Goal: Information Seeking & Learning: Compare options

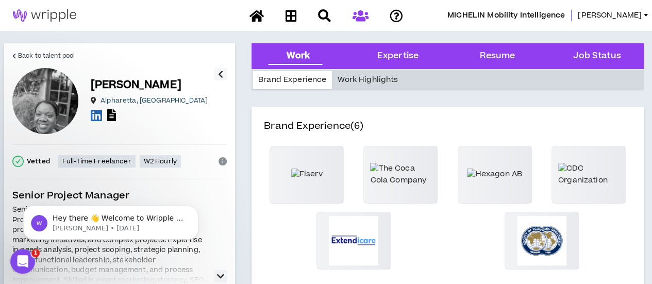
click at [377, 77] on div "Work Highlights" at bounding box center [368, 80] width 72 height 19
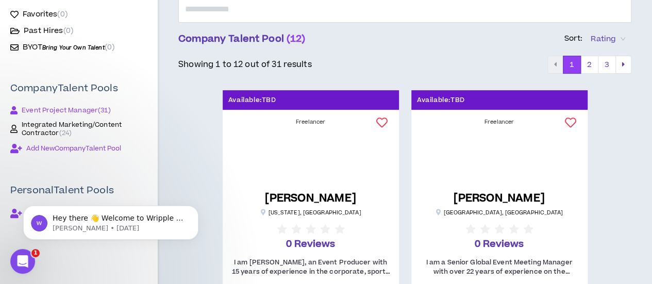
scroll to position [155, 0]
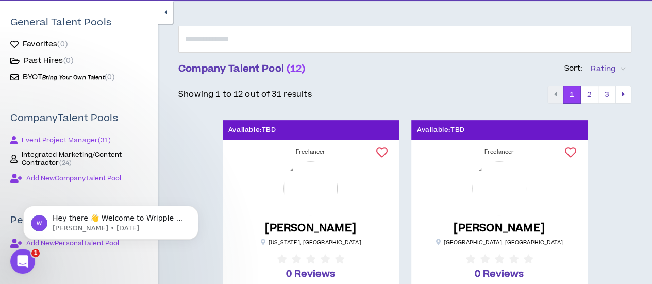
click at [58, 137] on span "Event Project Manager ( 31 )" at bounding box center [66, 140] width 89 height 8
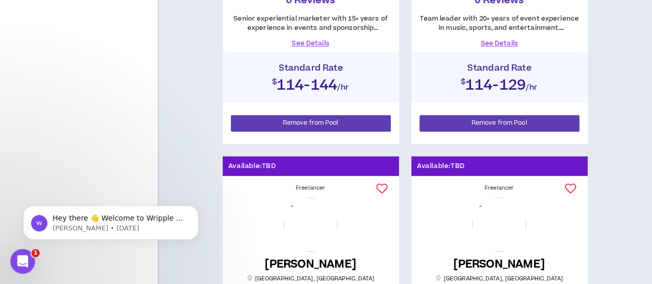
scroll to position [670, 0]
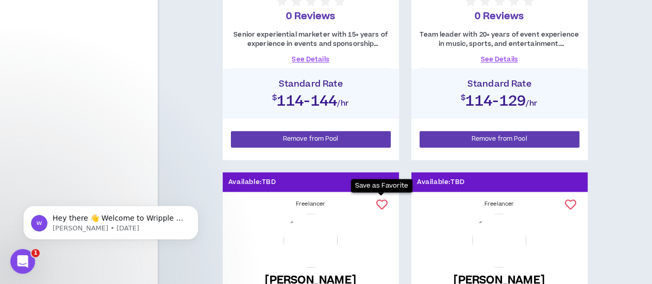
click at [378, 201] on icon at bounding box center [381, 204] width 11 height 11
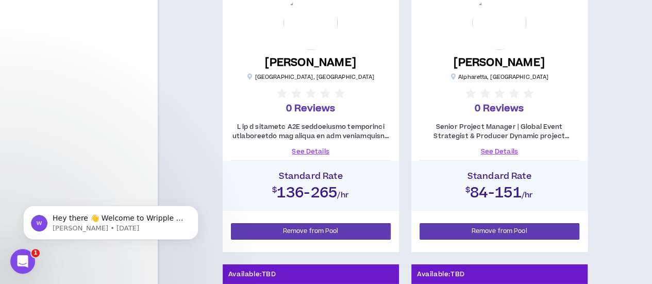
scroll to position [1391, 0]
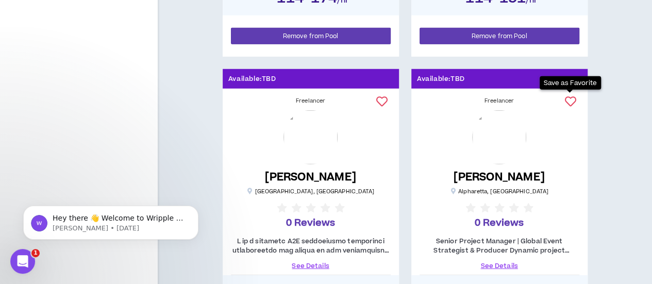
click at [568, 101] on icon at bounding box center [569, 101] width 11 height 11
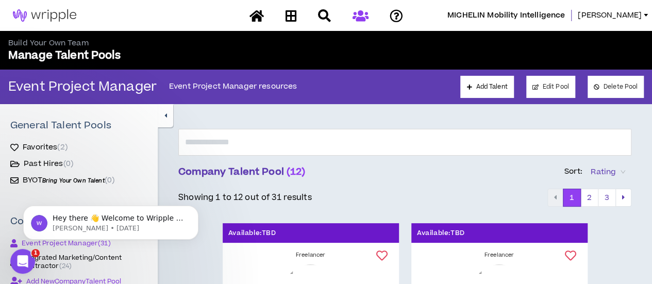
scroll to position [52, 0]
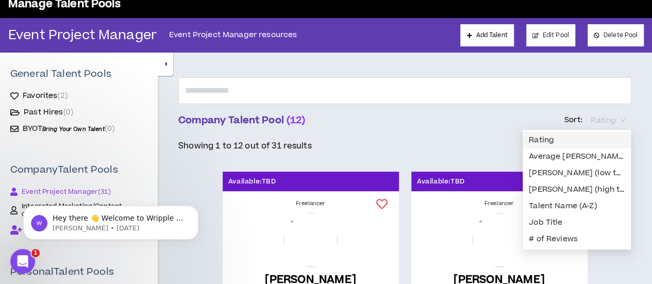
click at [613, 120] on span "Rating" at bounding box center [607, 120] width 35 height 15
click at [567, 166] on div "[PERSON_NAME] (low to high)" at bounding box center [576, 173] width 108 height 16
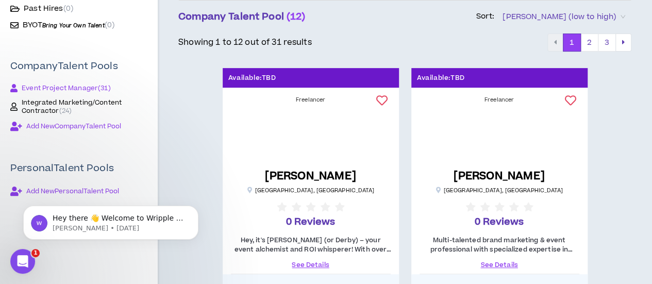
scroll to position [52, 0]
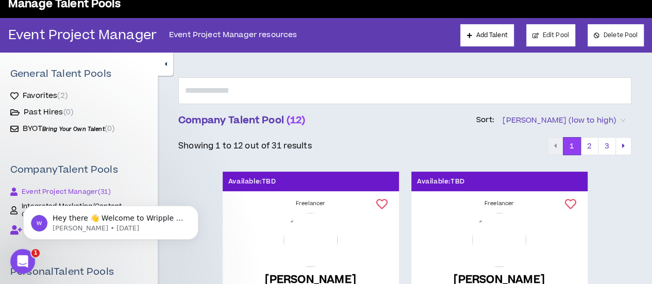
click at [595, 120] on span "[PERSON_NAME] (low to high)" at bounding box center [563, 120] width 123 height 15
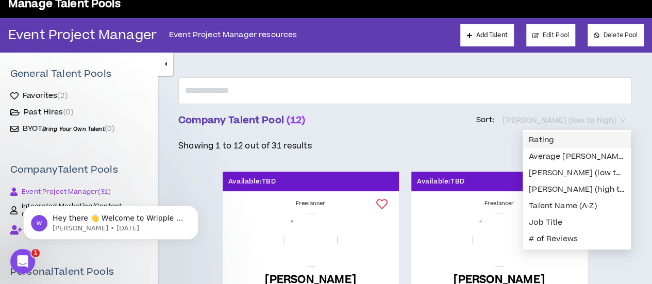
click at [595, 120] on span "[PERSON_NAME] (low to high)" at bounding box center [563, 120] width 123 height 15
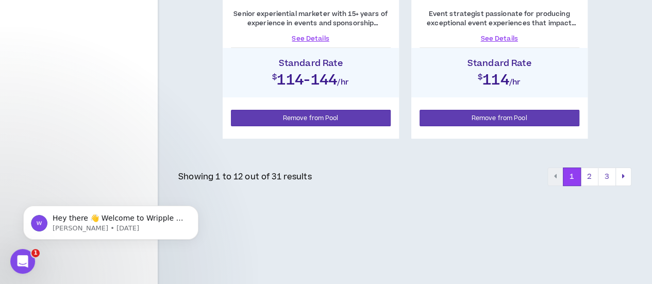
scroll to position [1932, 0]
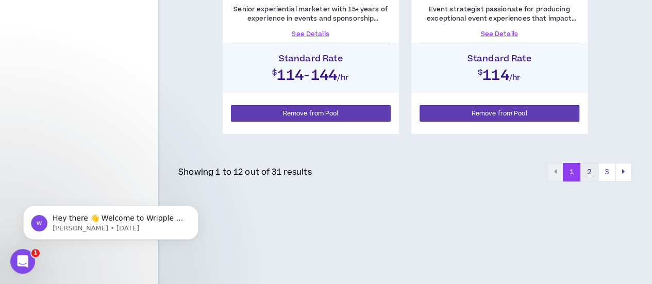
click at [586, 170] on button "2" at bounding box center [589, 172] width 18 height 19
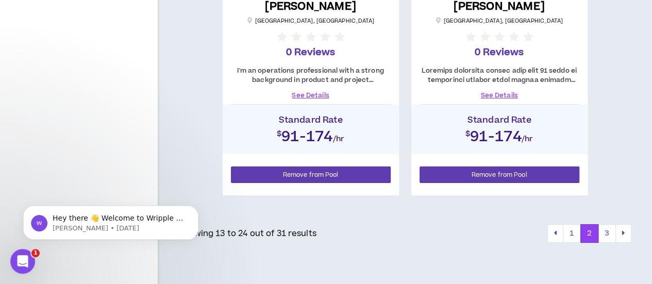
scroll to position [1855, 0]
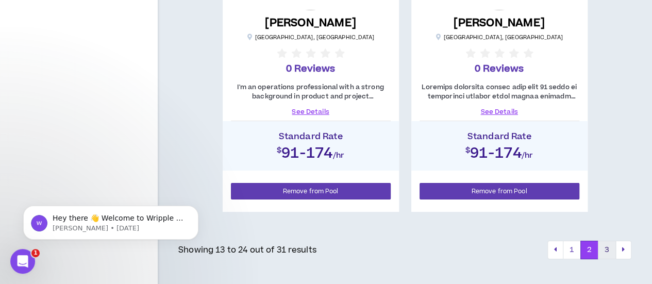
click at [606, 244] on button "3" at bounding box center [607, 250] width 18 height 19
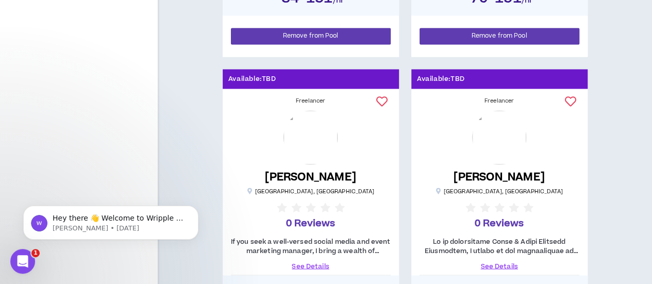
scroll to position [824, 0]
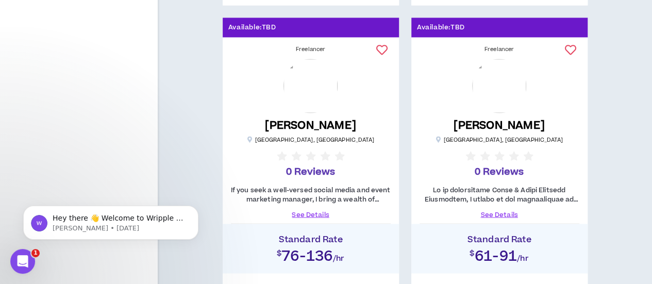
click at [308, 214] on link "See Details" at bounding box center [311, 214] width 160 height 9
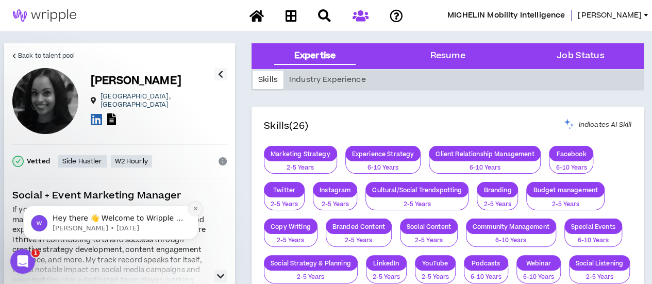
click at [197, 207] on icon "Dismiss notification" at bounding box center [195, 209] width 4 height 4
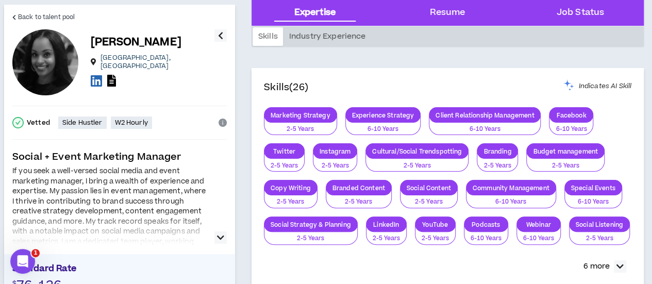
scroll to position [155, 0]
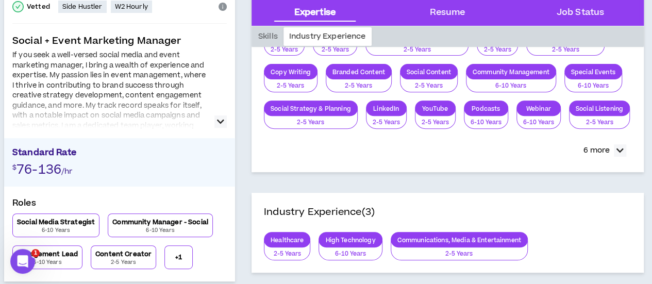
click at [219, 118] on icon "button" at bounding box center [220, 121] width 7 height 12
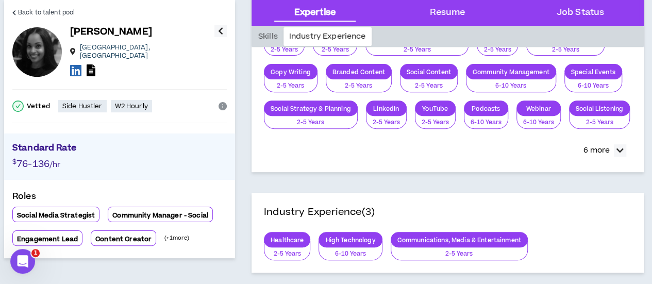
click at [223, 102] on icon "info-circle" at bounding box center [222, 106] width 8 height 8
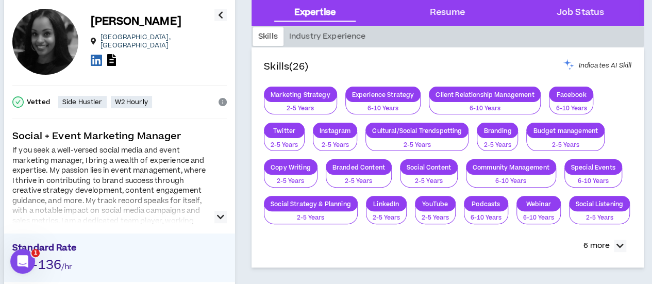
scroll to position [103, 0]
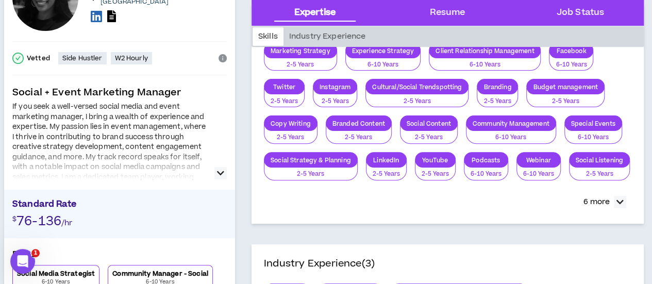
click at [218, 173] on icon "button" at bounding box center [220, 173] width 7 height 12
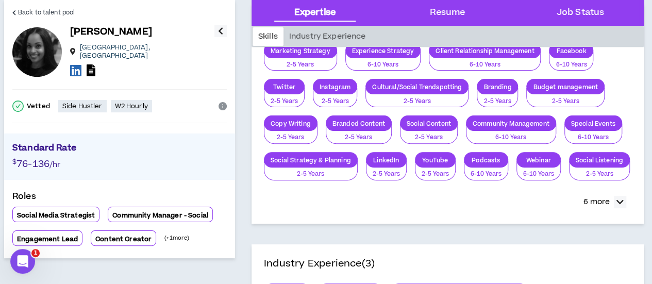
click at [219, 102] on icon "info-circle" at bounding box center [222, 106] width 8 height 8
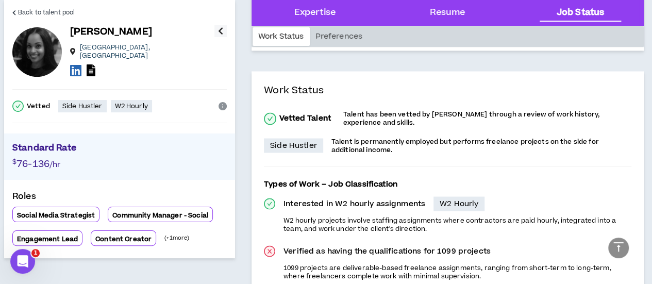
scroll to position [842, 0]
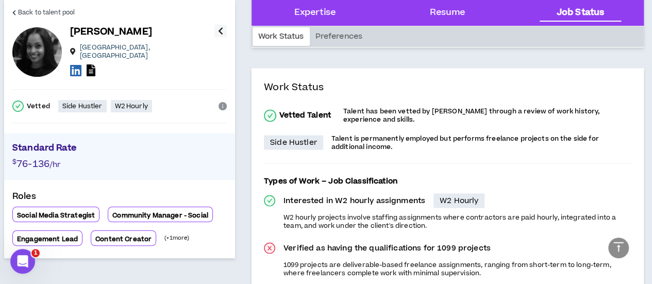
click at [217, 35] on button "button" at bounding box center [220, 31] width 12 height 12
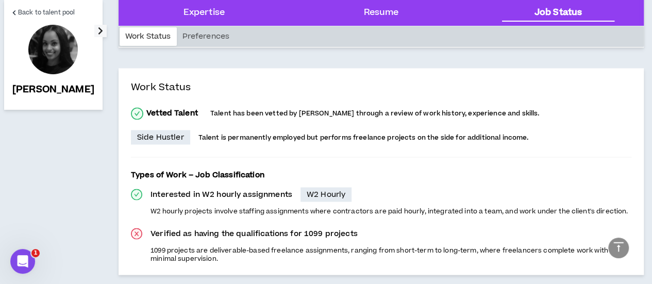
click at [94, 35] on button "button" at bounding box center [100, 31] width 12 height 12
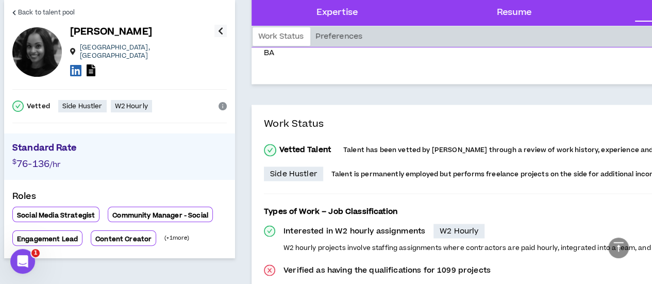
scroll to position [790, 0]
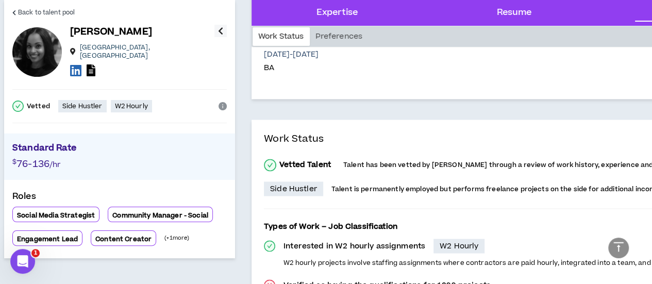
click at [172, 250] on div "Back to talent pool [PERSON_NAME] [GEOGRAPHIC_DATA] , [GEOGRAPHIC_DATA] Vetted …" at bounding box center [119, 129] width 231 height 258
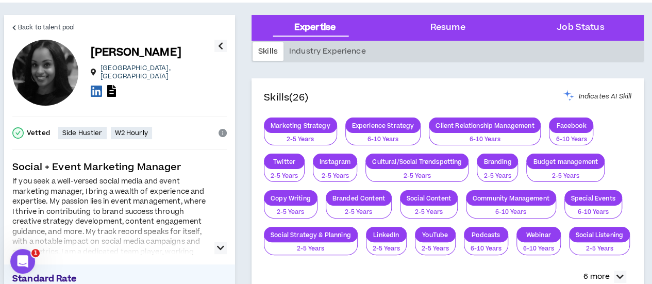
scroll to position [0, 0]
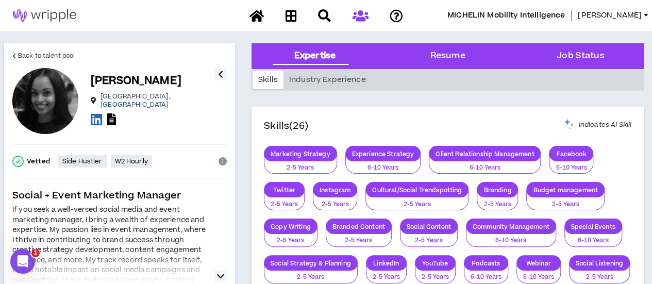
click at [218, 74] on icon "button" at bounding box center [220, 74] width 5 height 12
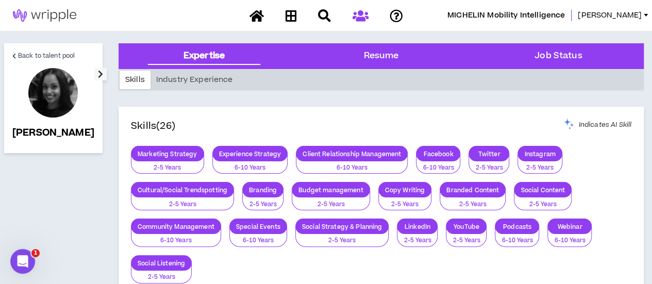
click at [98, 73] on icon "button" at bounding box center [100, 74] width 5 height 12
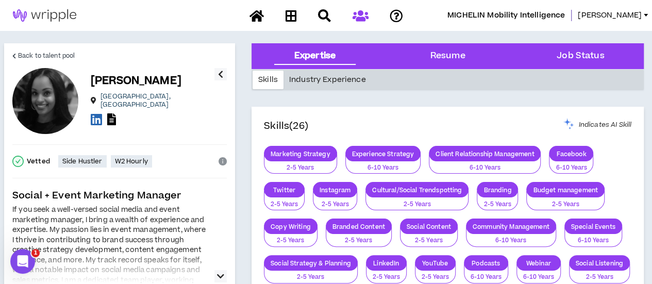
click at [333, 79] on div "Industry Experience" at bounding box center [327, 80] width 88 height 19
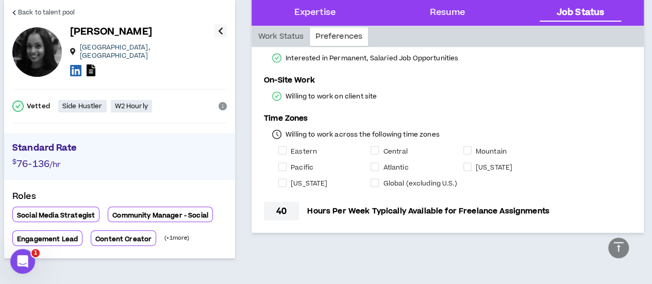
scroll to position [1157, 0]
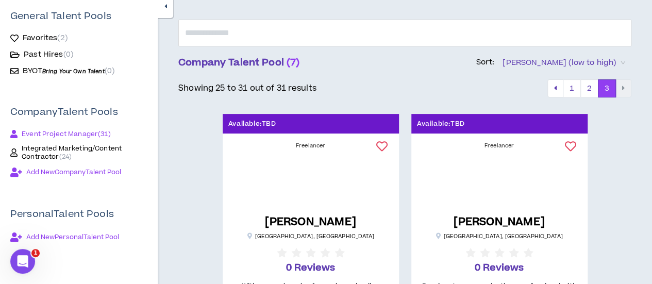
scroll to position [155, 0]
